Goal: Information Seeking & Learning: Learn about a topic

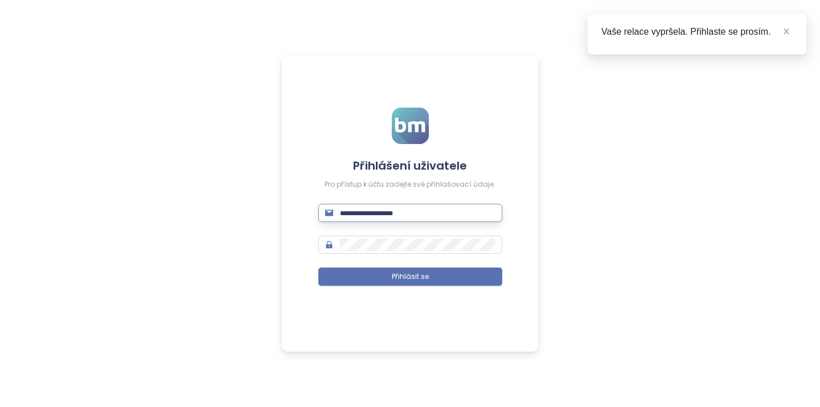
type input "**********"
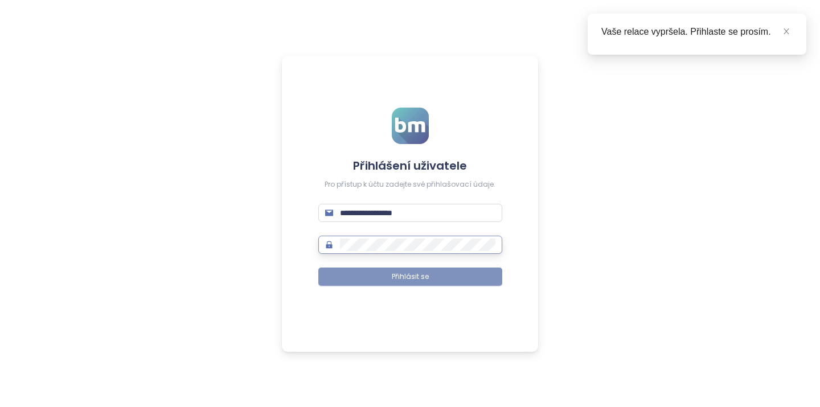
click at [422, 280] on span "Přihlásit se" at bounding box center [410, 277] width 37 height 11
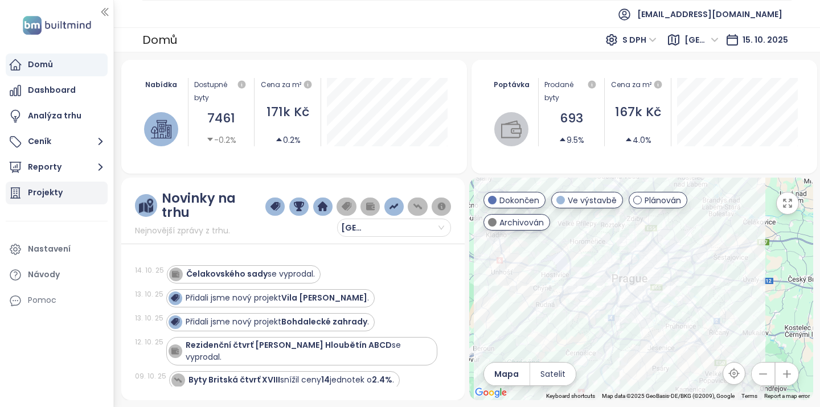
click at [70, 194] on div "Projekty" at bounding box center [57, 193] width 102 height 23
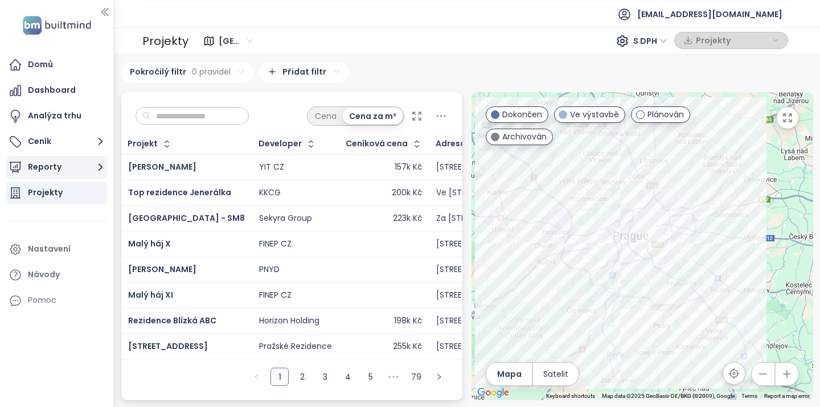
click at [68, 173] on button "Reporty" at bounding box center [57, 167] width 102 height 23
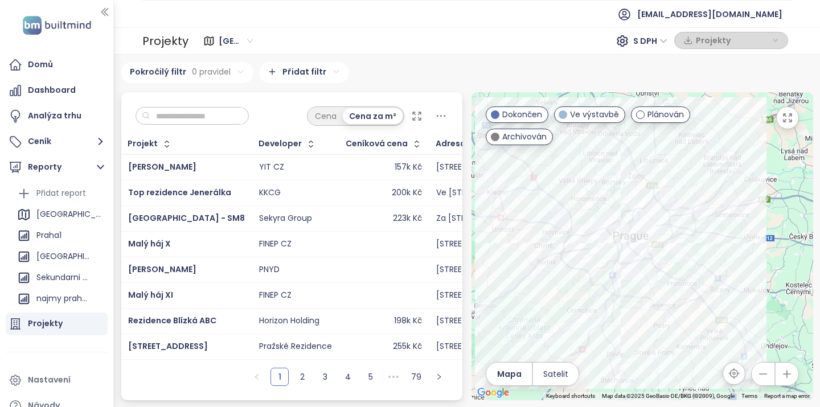
click at [185, 118] on input "text" at bounding box center [196, 116] width 92 height 17
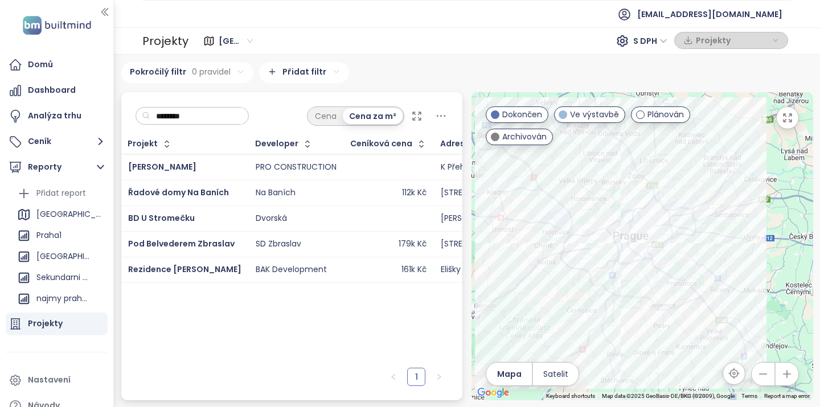
type input "********"
click at [409, 249] on div "179k Kč" at bounding box center [413, 244] width 28 height 10
click at [186, 249] on span "Pod Belvederem Zbraslav" at bounding box center [181, 243] width 106 height 11
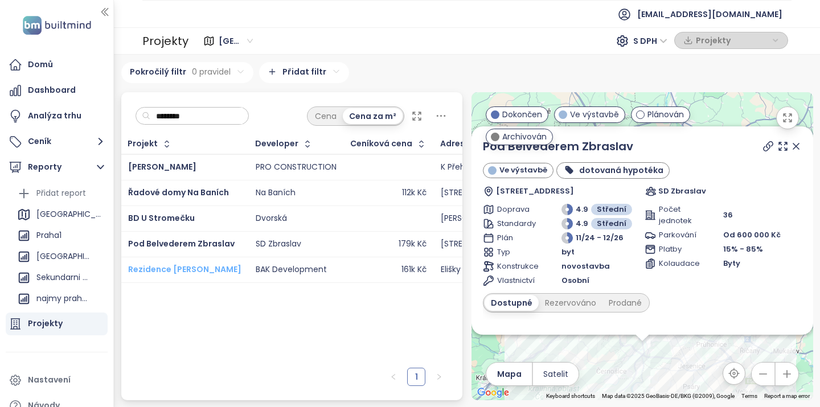
click at [193, 275] on span "Rezidence [PERSON_NAME]" at bounding box center [184, 269] width 113 height 11
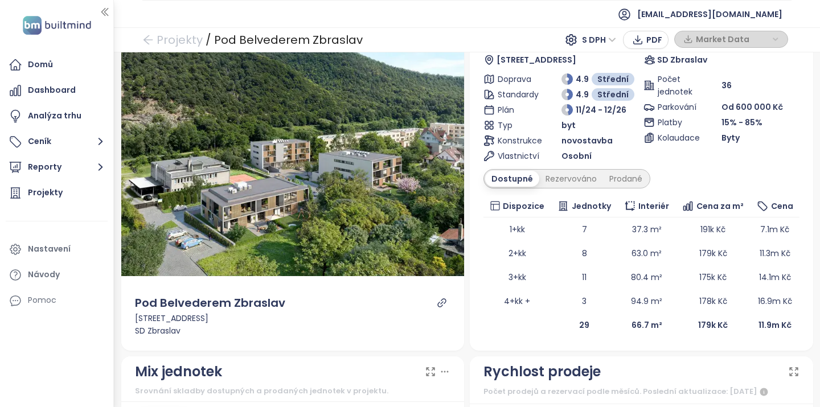
scroll to position [65, 0]
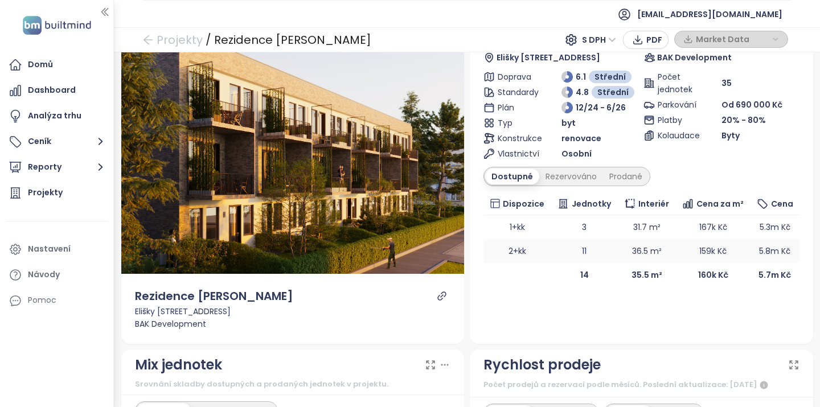
scroll to position [70, 0]
